Goal: Navigation & Orientation: Find specific page/section

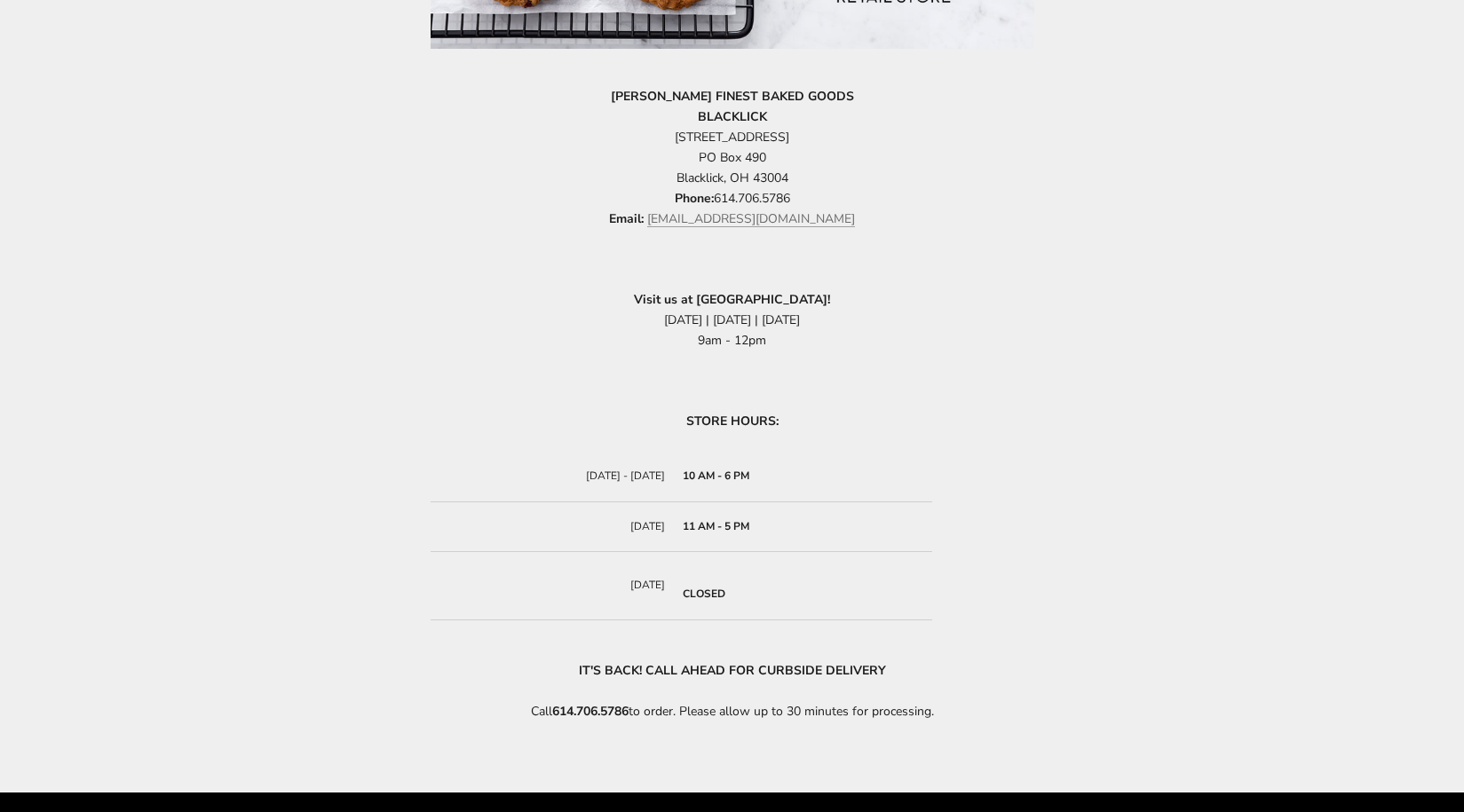
scroll to position [710, 0]
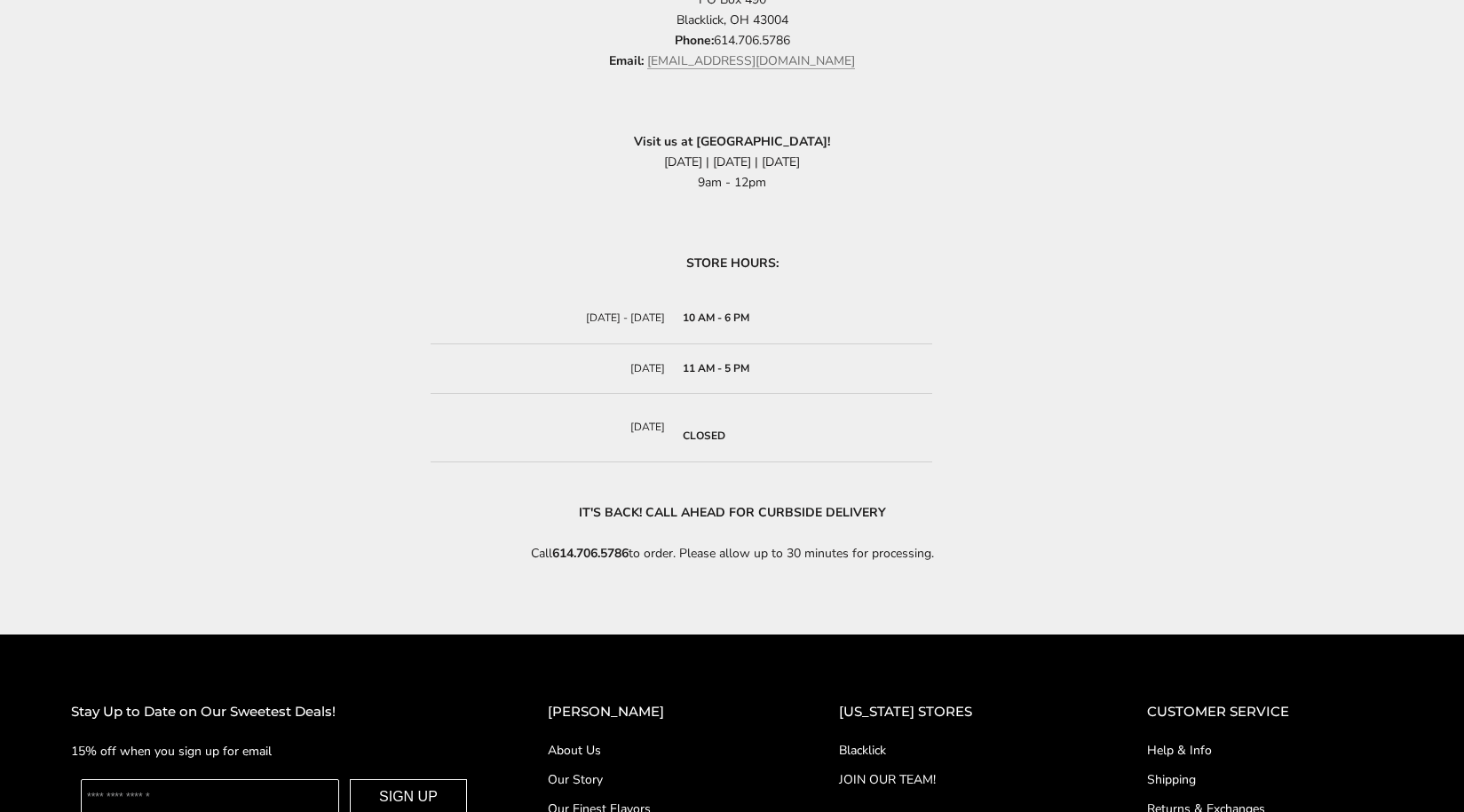
click at [630, 751] on link "About Us" at bounding box center [658, 751] width 220 height 19
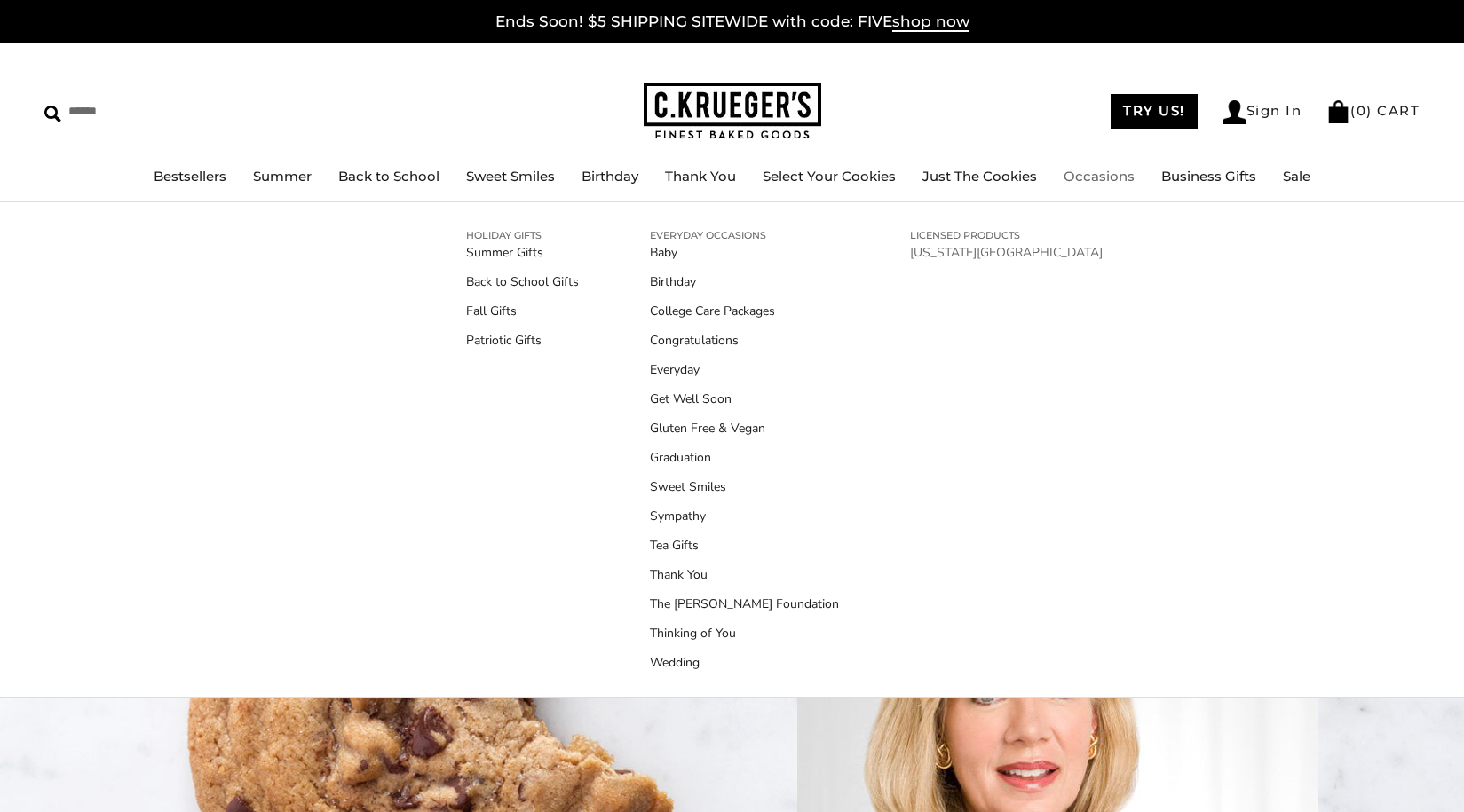
click at [970, 252] on link "[US_STATE][GEOGRAPHIC_DATA]" at bounding box center [1006, 253] width 193 height 19
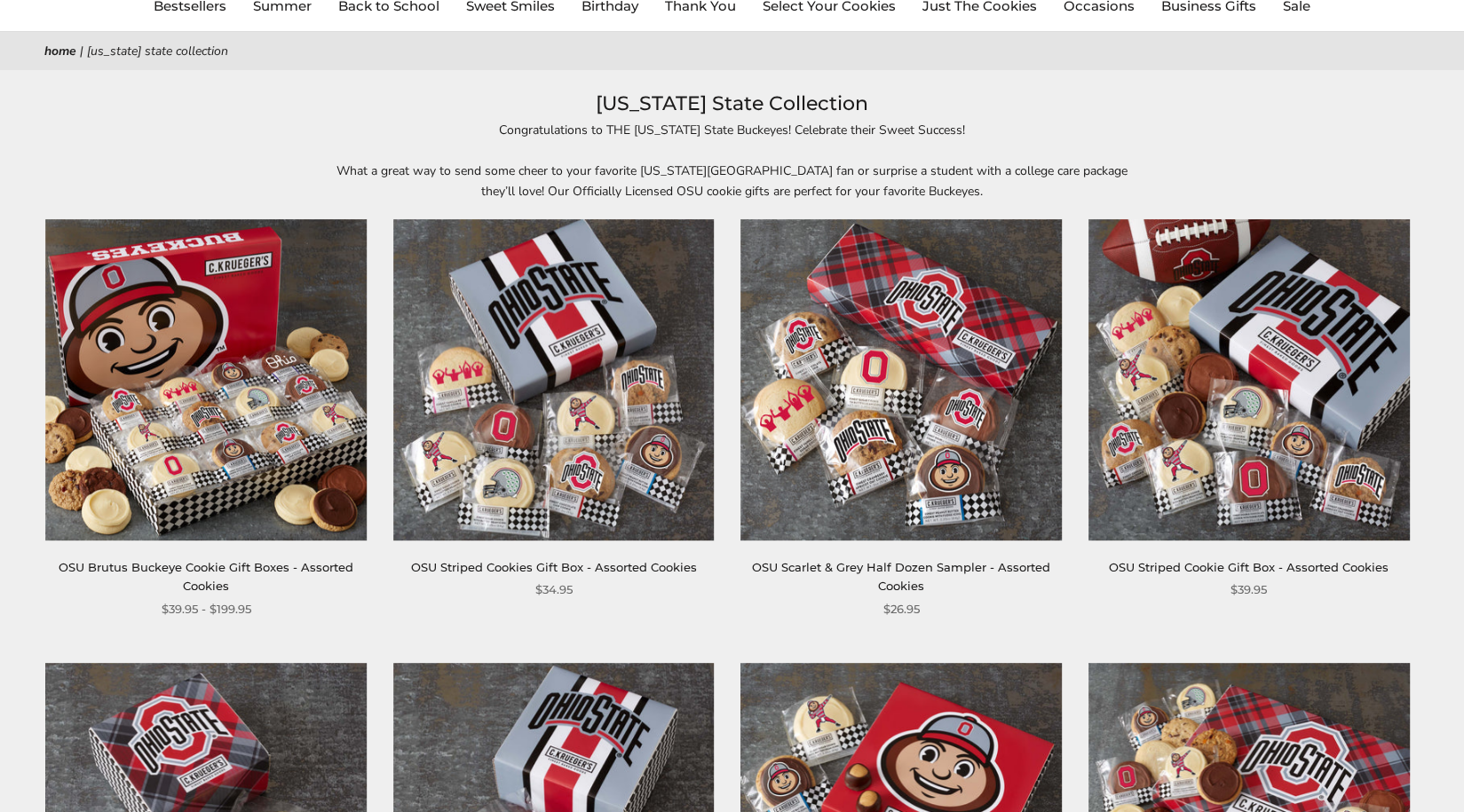
scroll to position [355, 0]
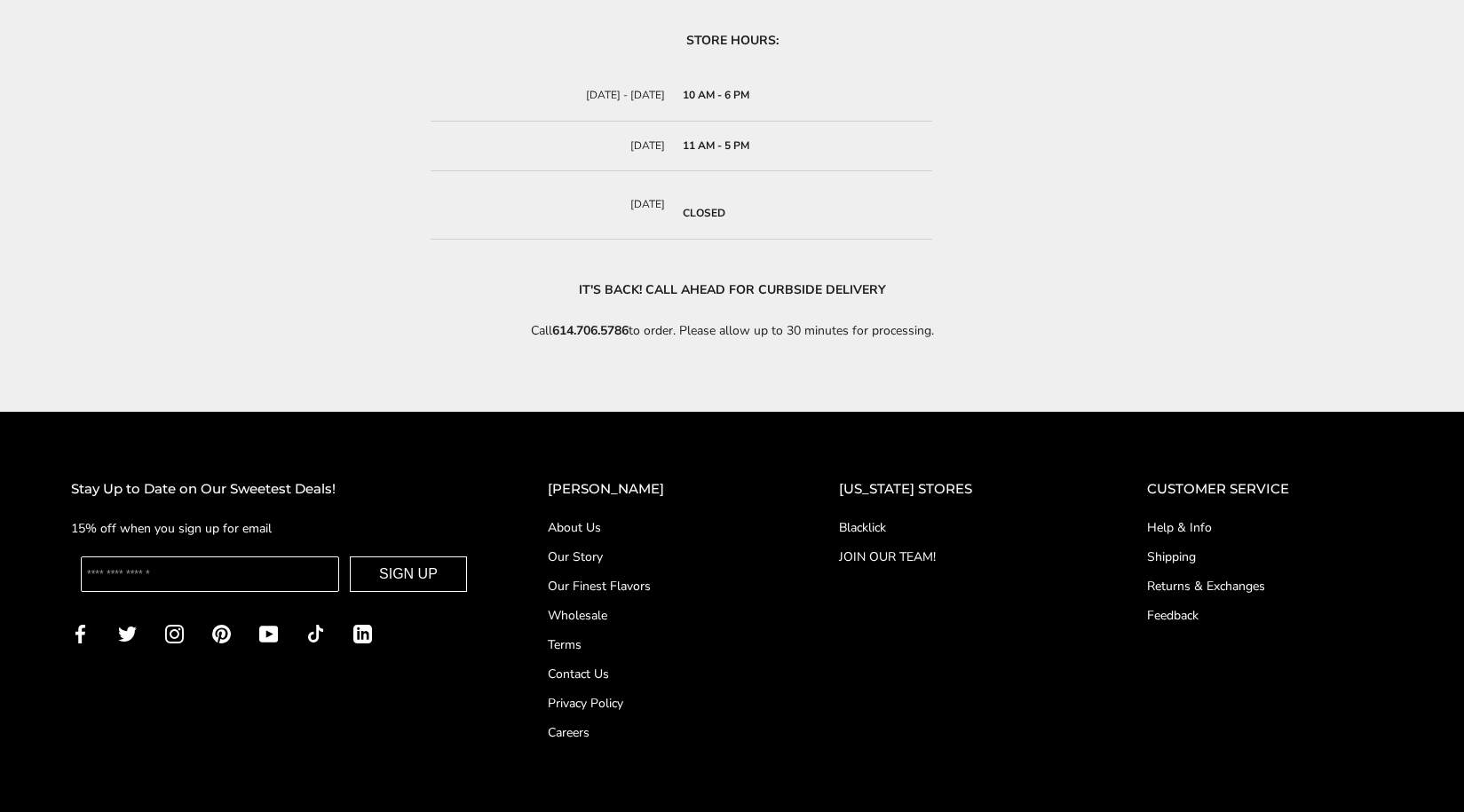
scroll to position [1045, 0]
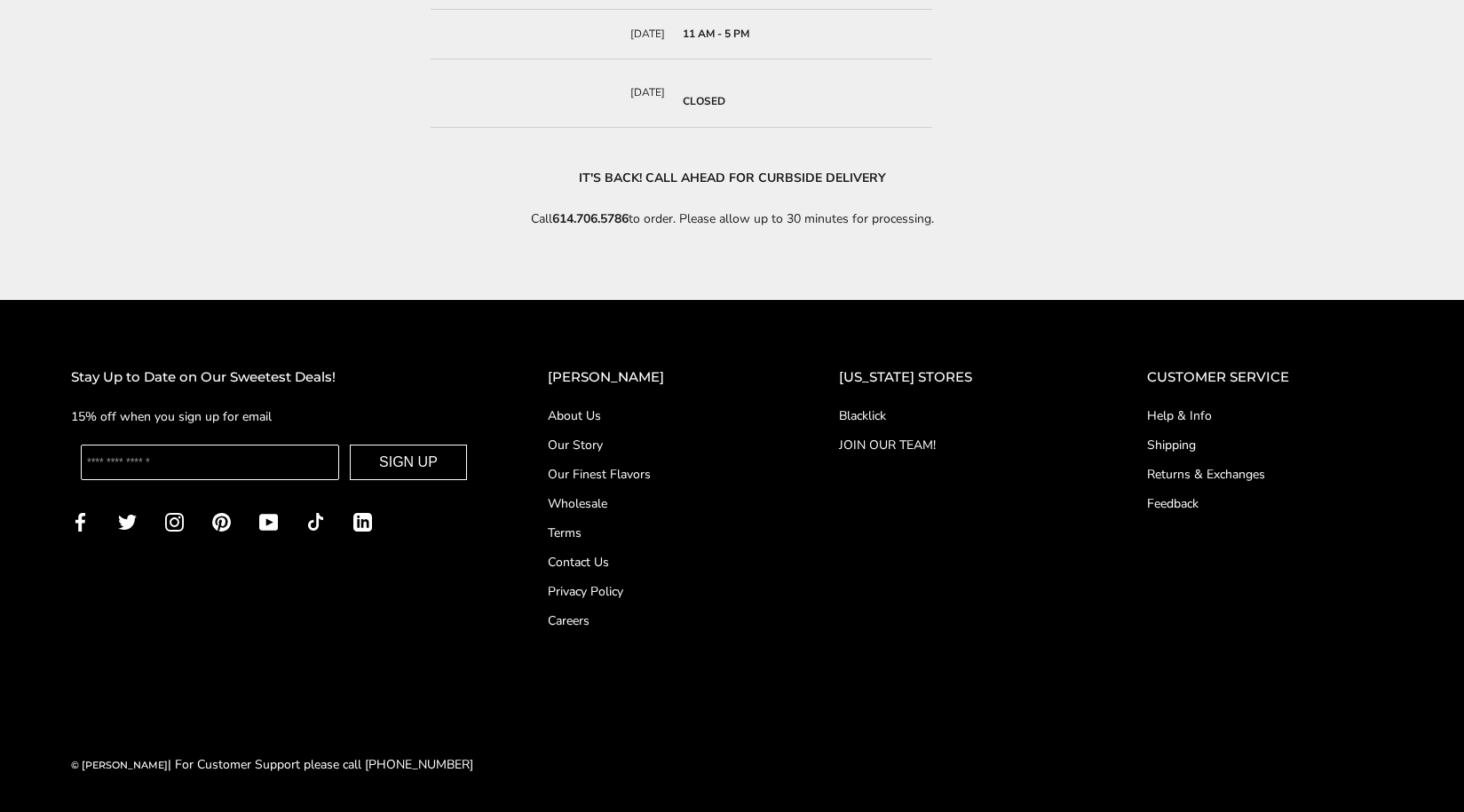
click at [619, 445] on link "Our Story" at bounding box center [658, 445] width 220 height 19
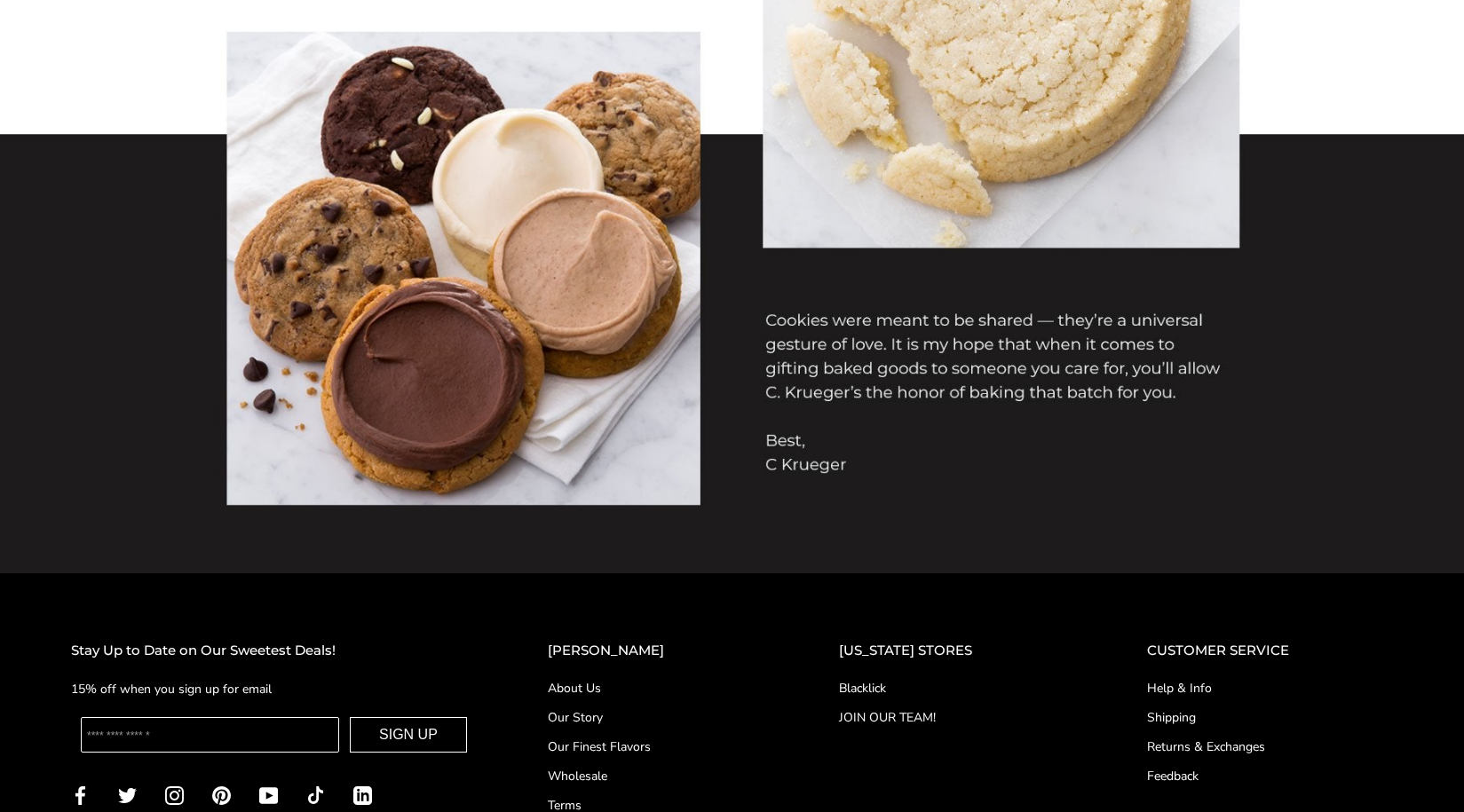
scroll to position [1686, 0]
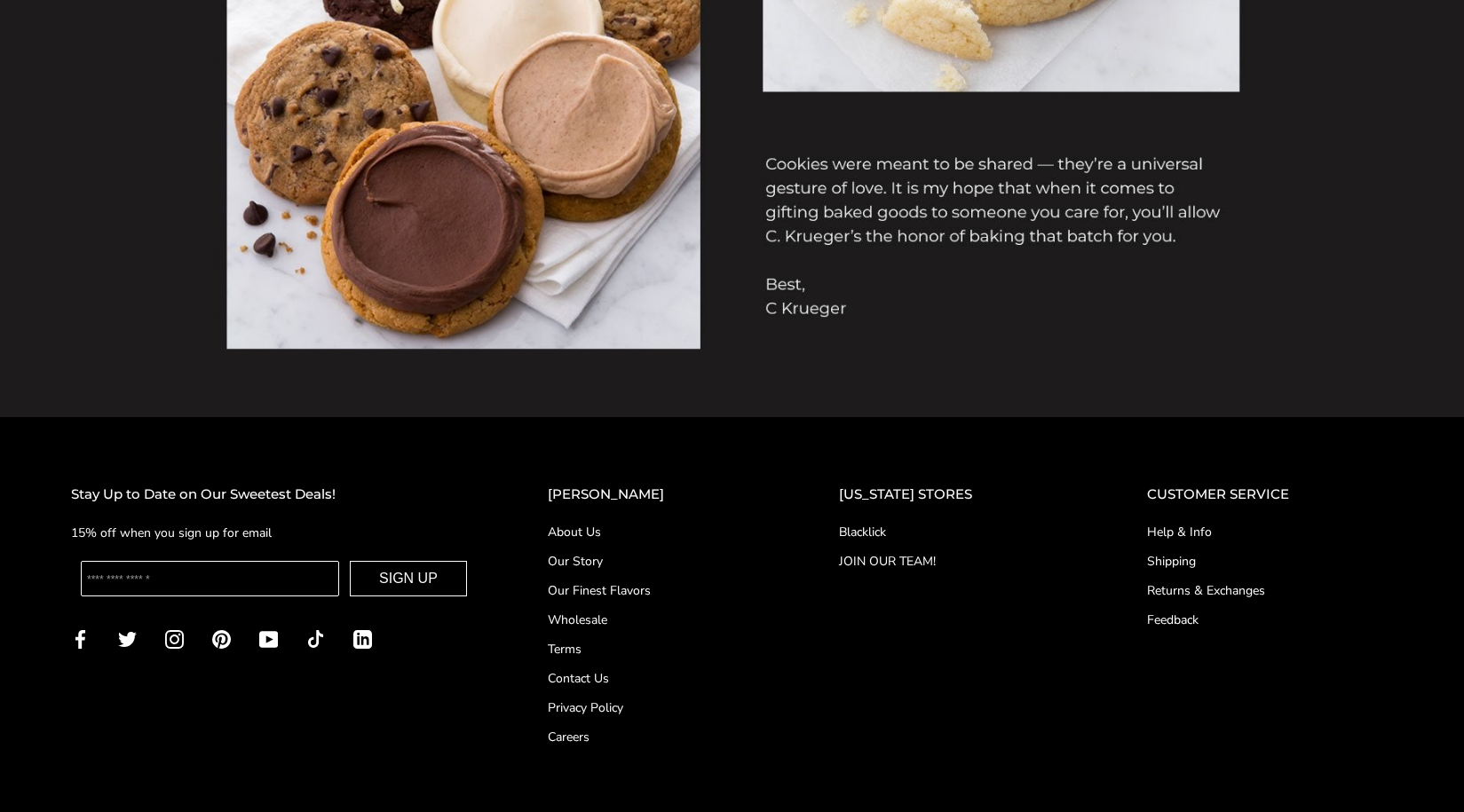
click at [665, 586] on link "Our Finest Flavors" at bounding box center [658, 591] width 220 height 19
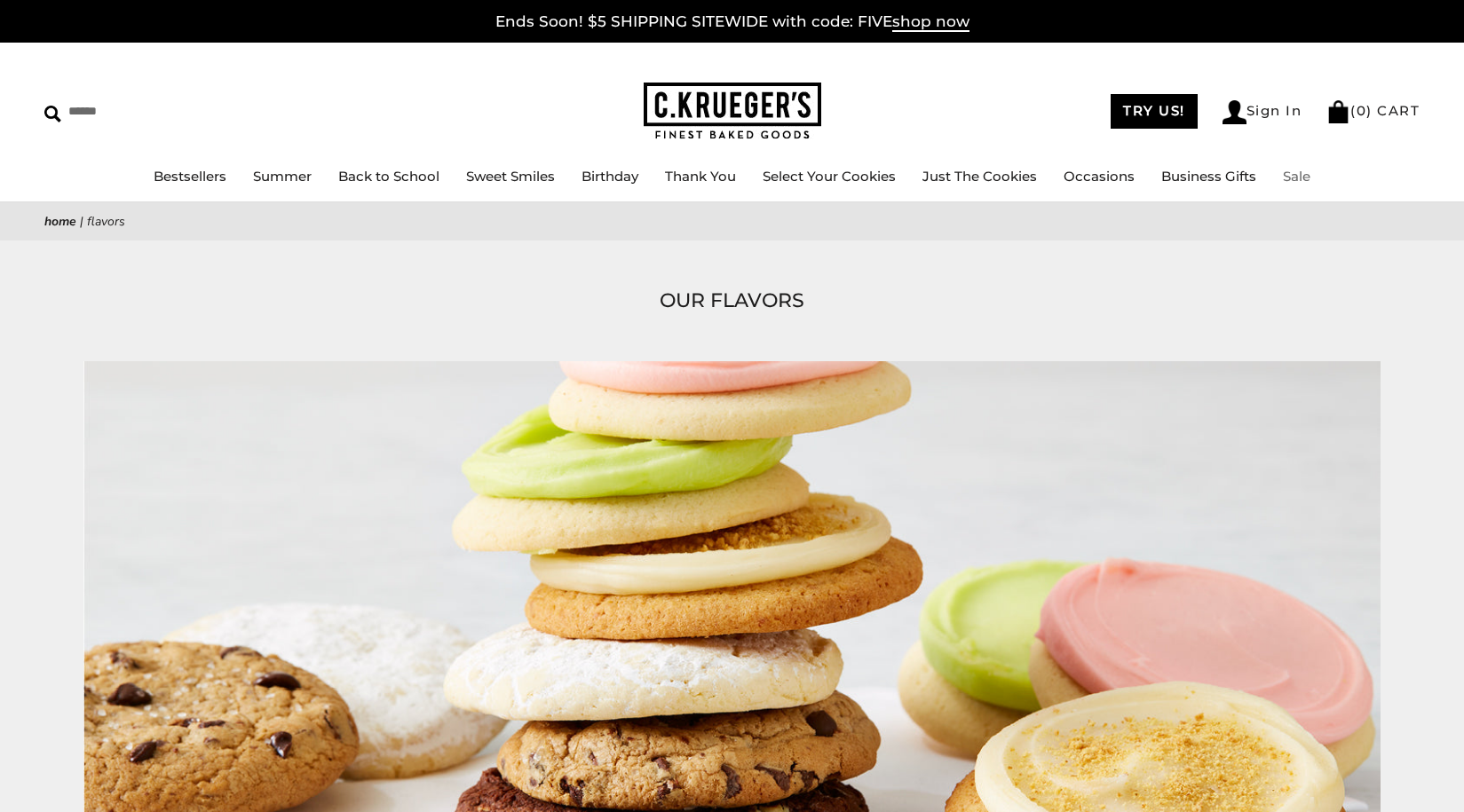
click at [1303, 181] on link "Sale" at bounding box center [1296, 176] width 28 height 17
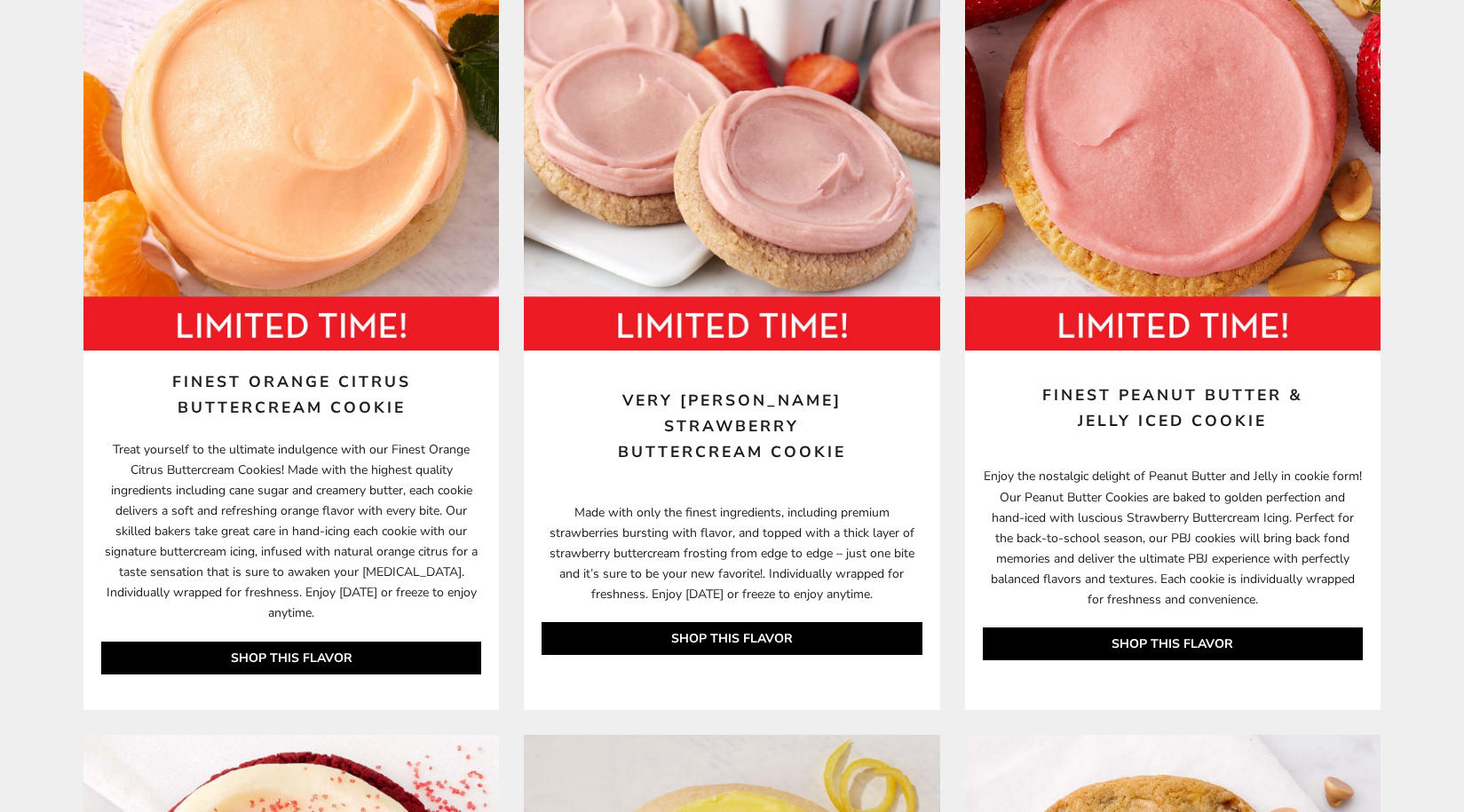
scroll to position [1331, 0]
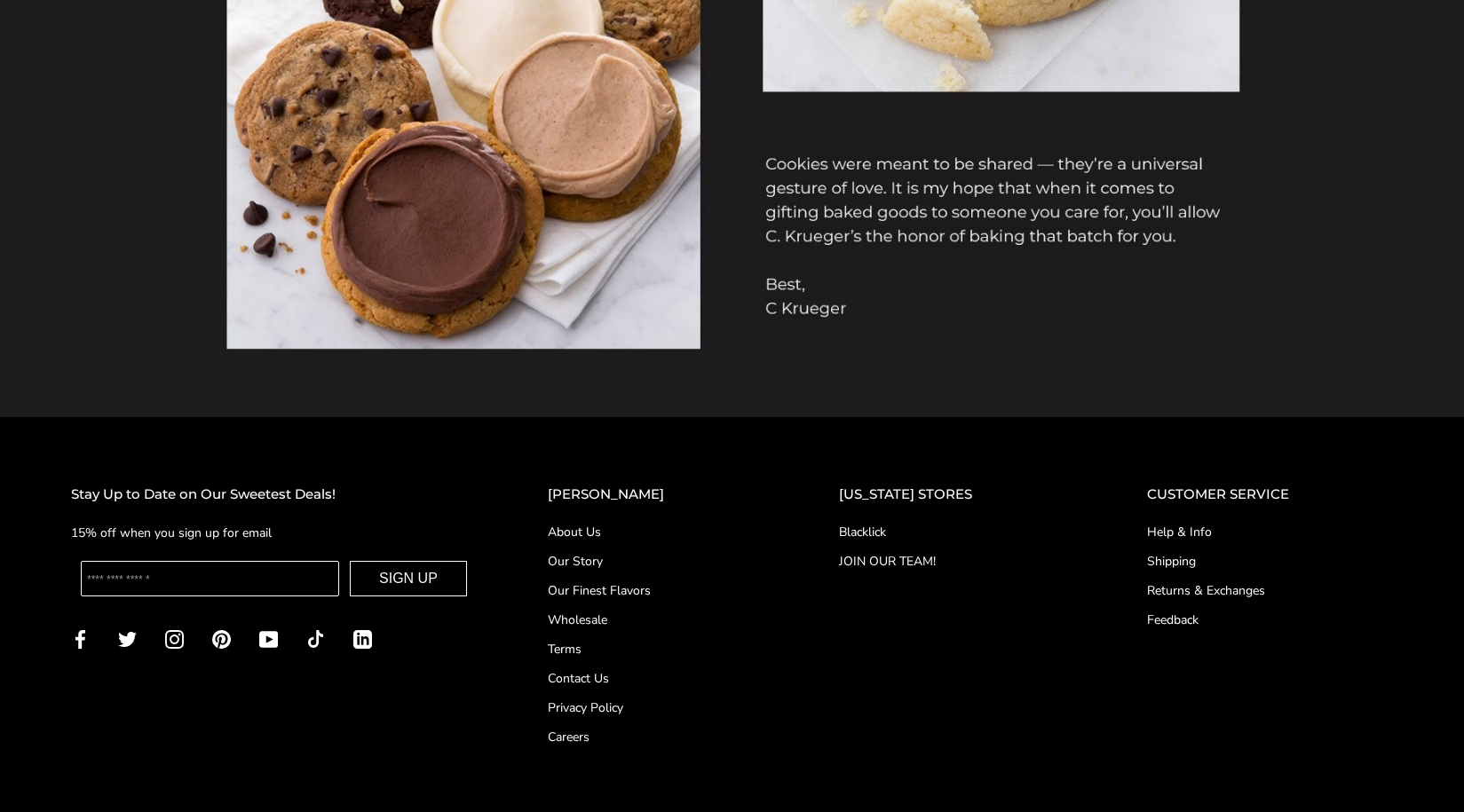
click at [898, 527] on link "Blacklick" at bounding box center [957, 533] width 237 height 19
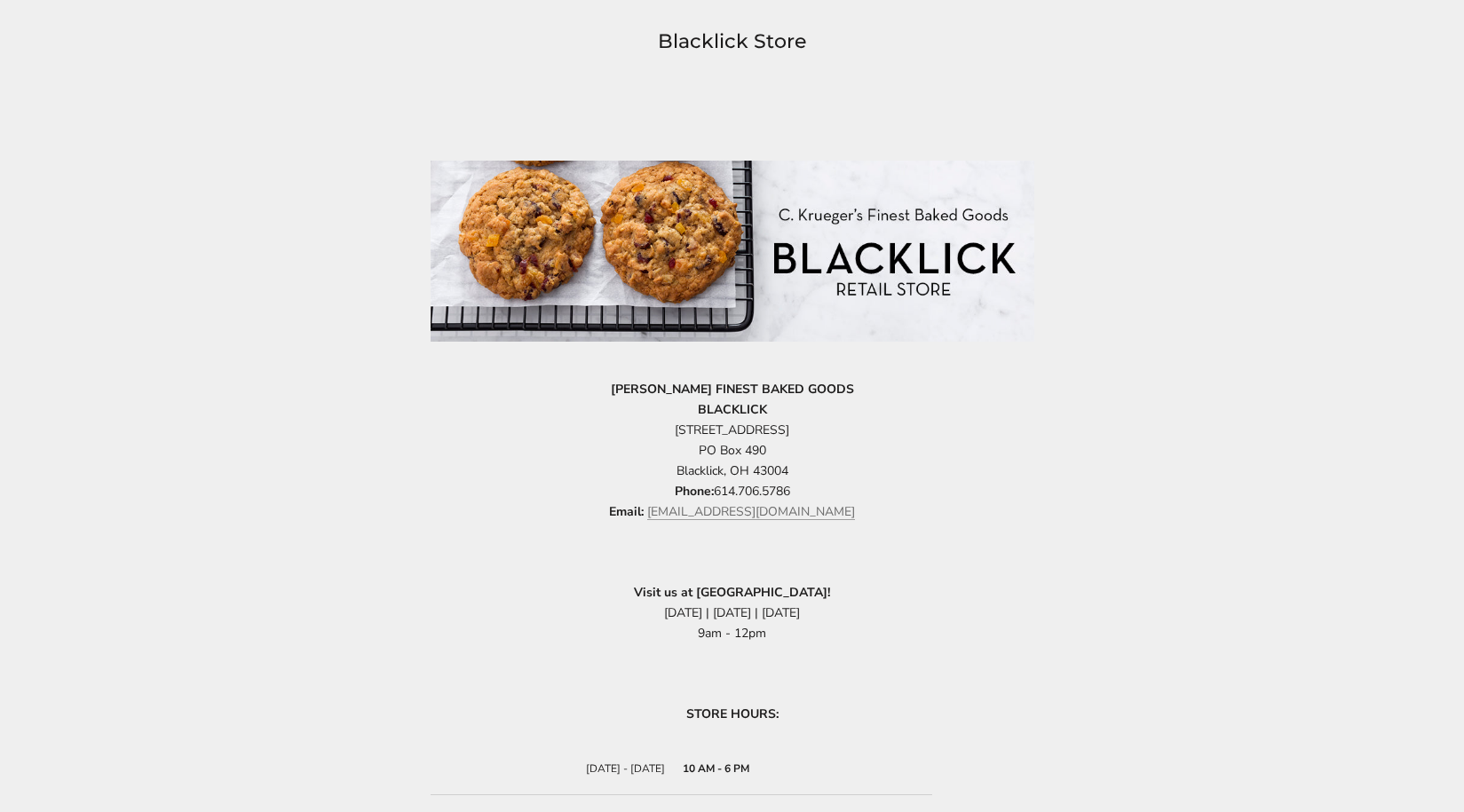
scroll to position [89, 0]
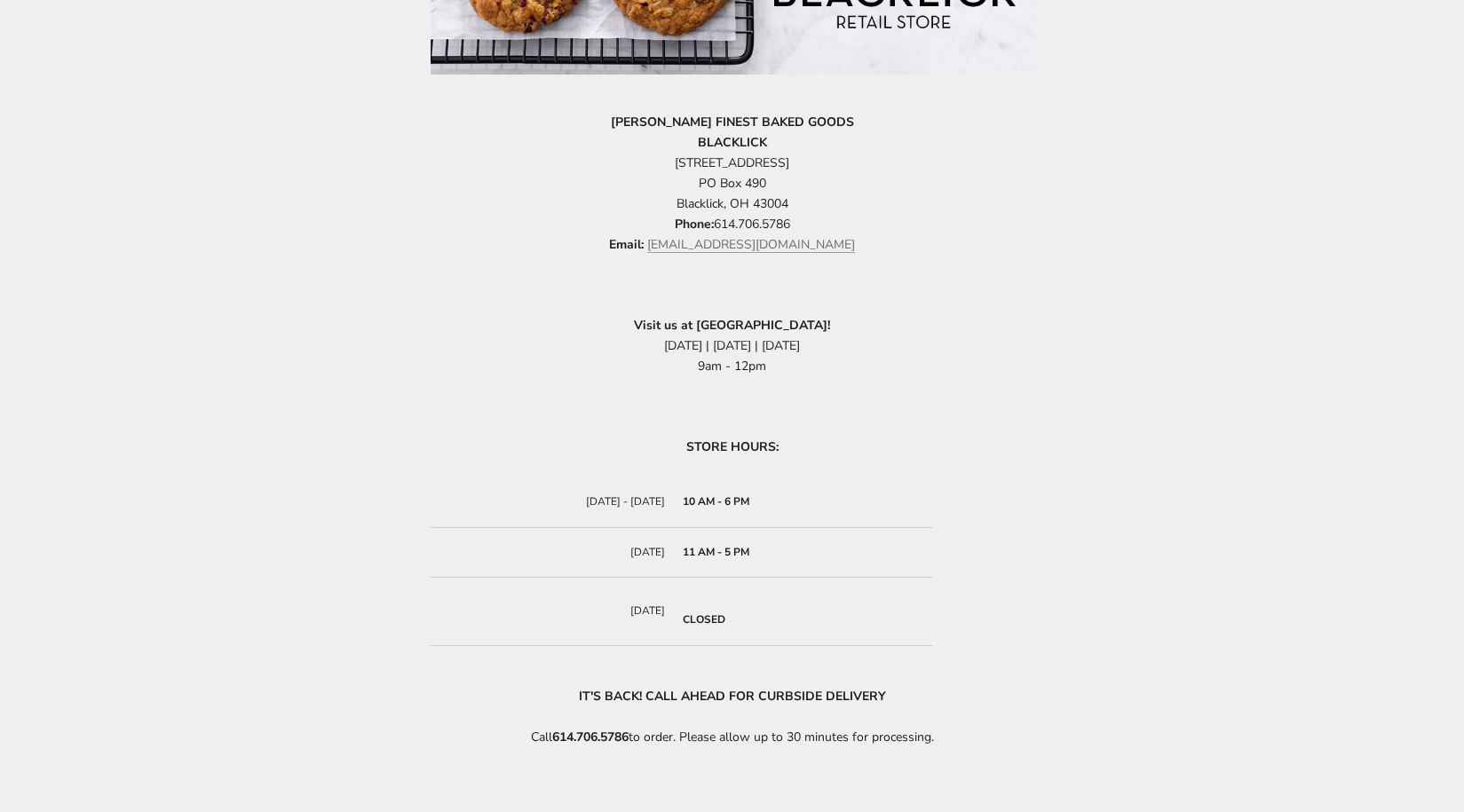
scroll to position [533, 0]
